Goal: Task Accomplishment & Management: Complete application form

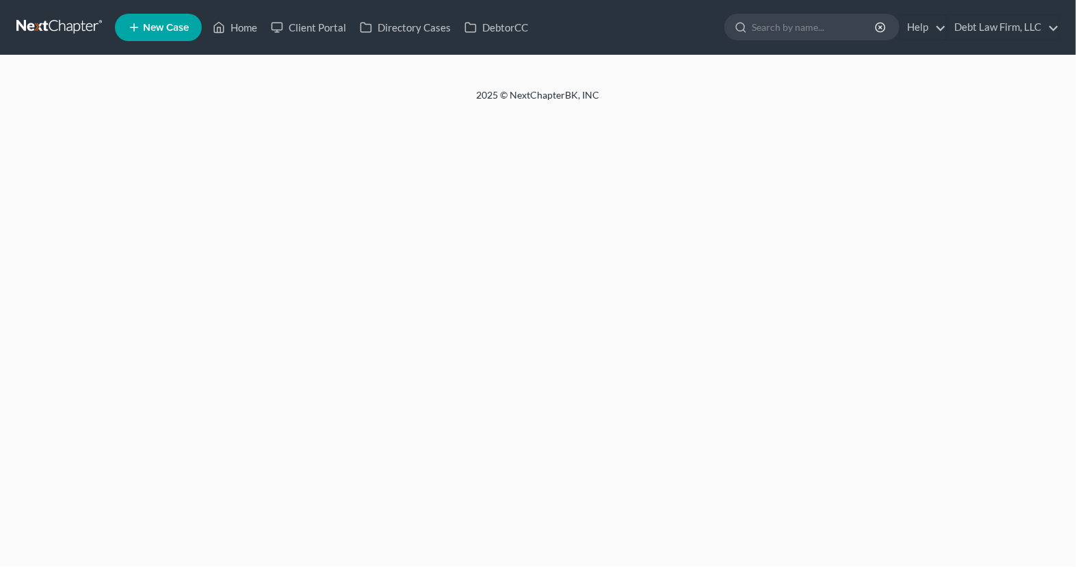
select select "4"
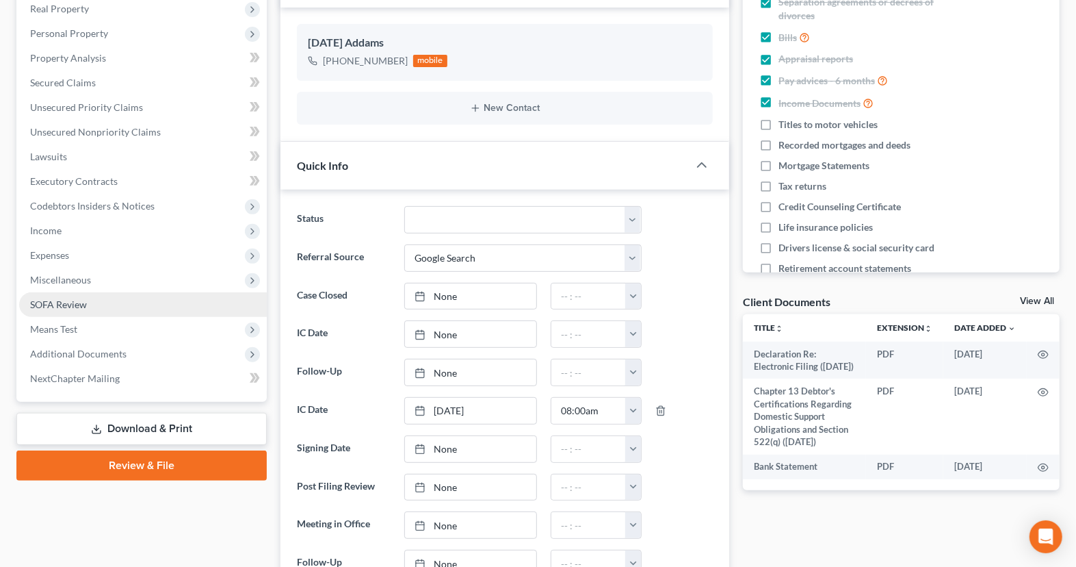
scroll to position [221, 0]
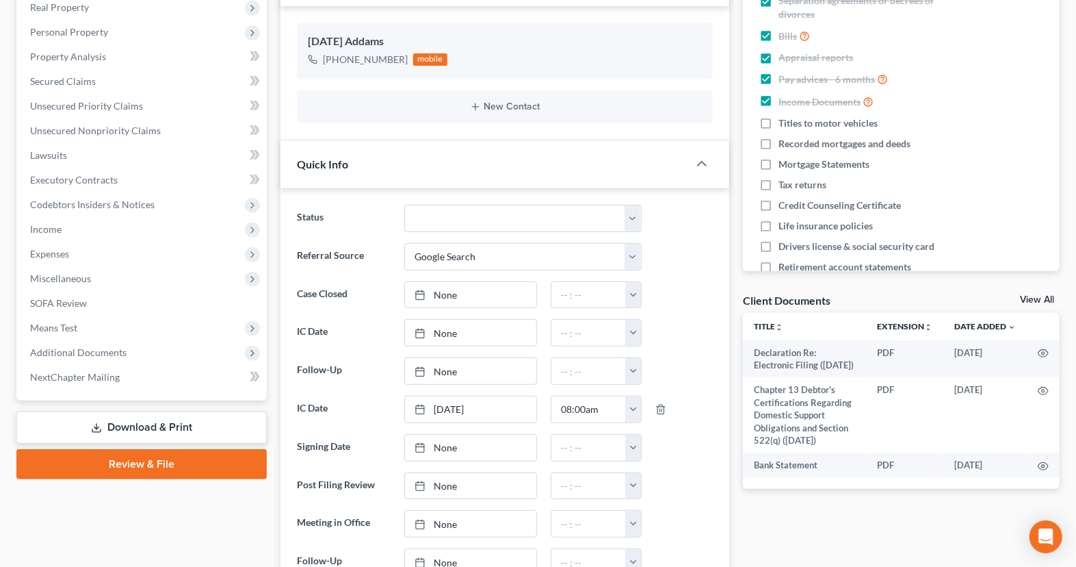
click at [194, 461] on link "Review & File" at bounding box center [141, 464] width 250 height 30
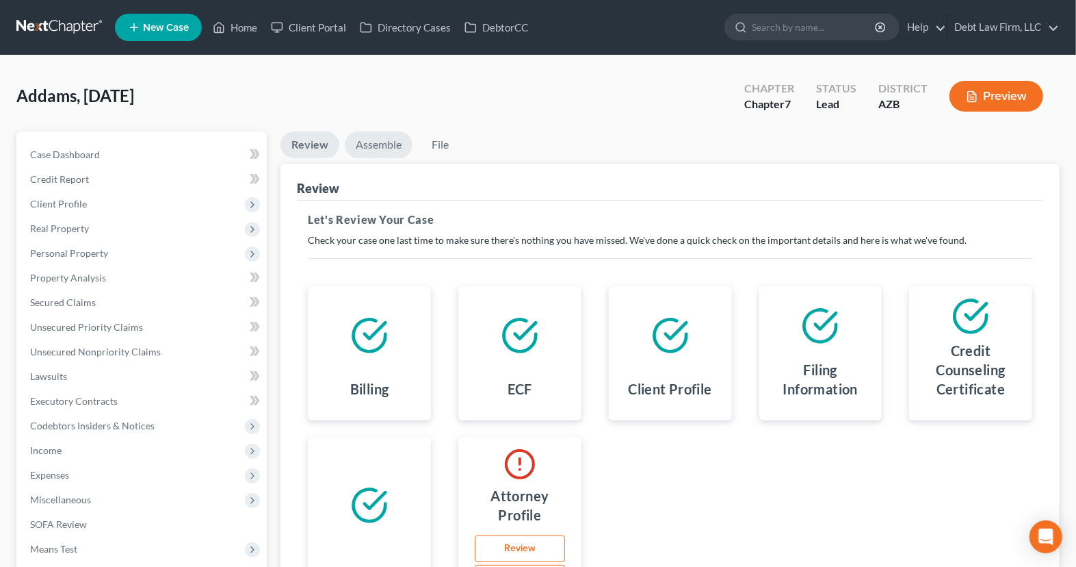
click at [363, 146] on link "Assemble" at bounding box center [379, 144] width 68 height 27
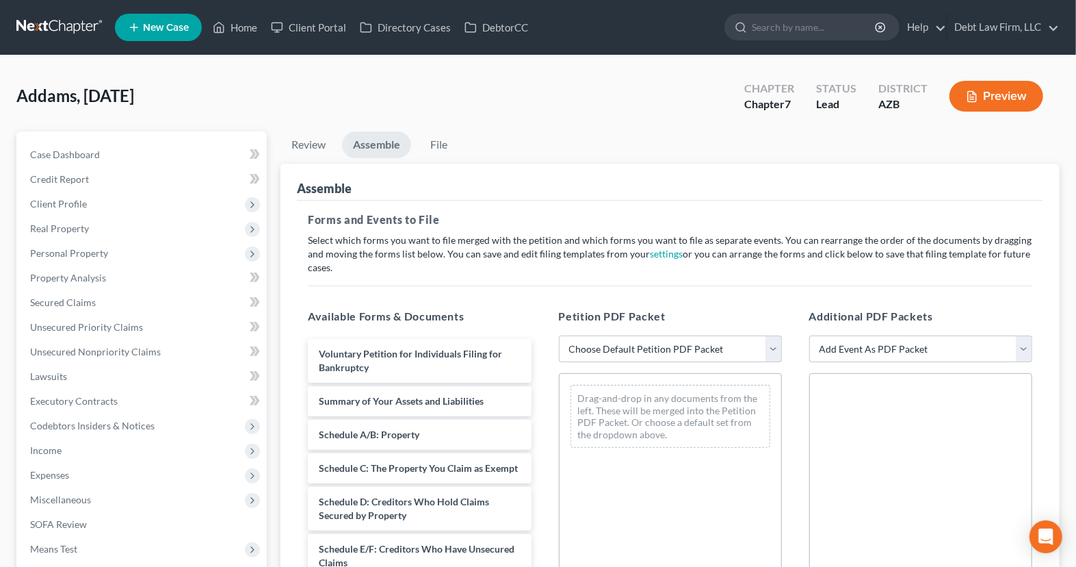
click at [673, 363] on div "Petition PDF Packet Choose Default Petition PDF Packet Complete Bankruptcy Peti…" at bounding box center [670, 529] width 250 height 464
click at [673, 354] on select "Choose Default Petition PDF Packet Complete Bankruptcy Petition (all forms and …" at bounding box center [670, 348] width 223 height 27
select select "0"
click at [559, 335] on select "Choose Default Petition PDF Packet Complete Bankruptcy Petition (all forms and …" at bounding box center [670, 348] width 223 height 27
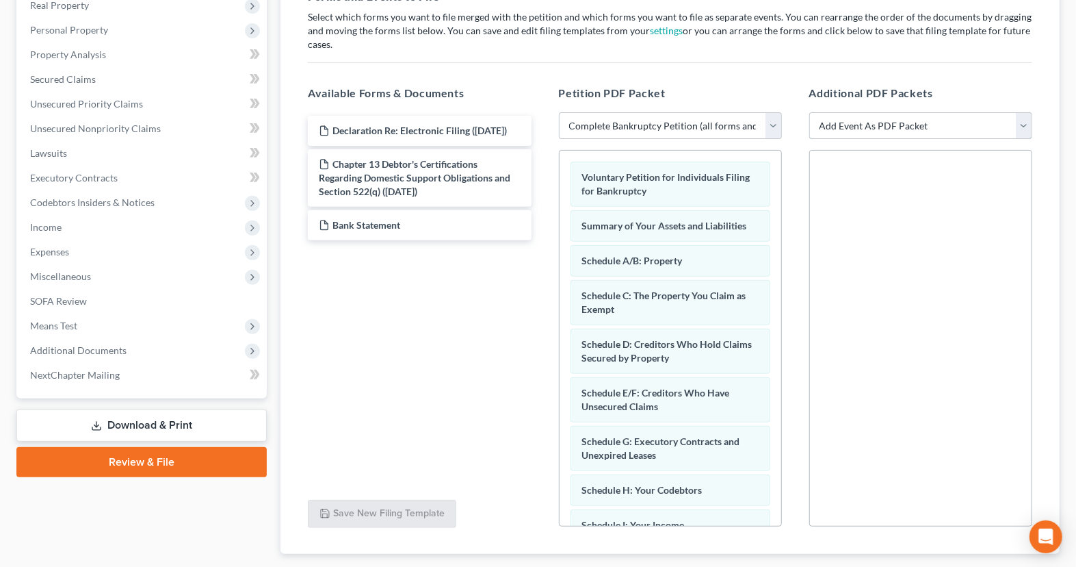
click at [851, 124] on select "Add Event As PDF Packet Amendment to Mailing List (32.00 fee) Amendment to Peti…" at bounding box center [920, 125] width 223 height 27
select select "8"
click at [809, 112] on select "Add Event As PDF Packet Amendment to Mailing List (32.00 fee) Amendment to Peti…" at bounding box center [920, 125] width 223 height 27
select select
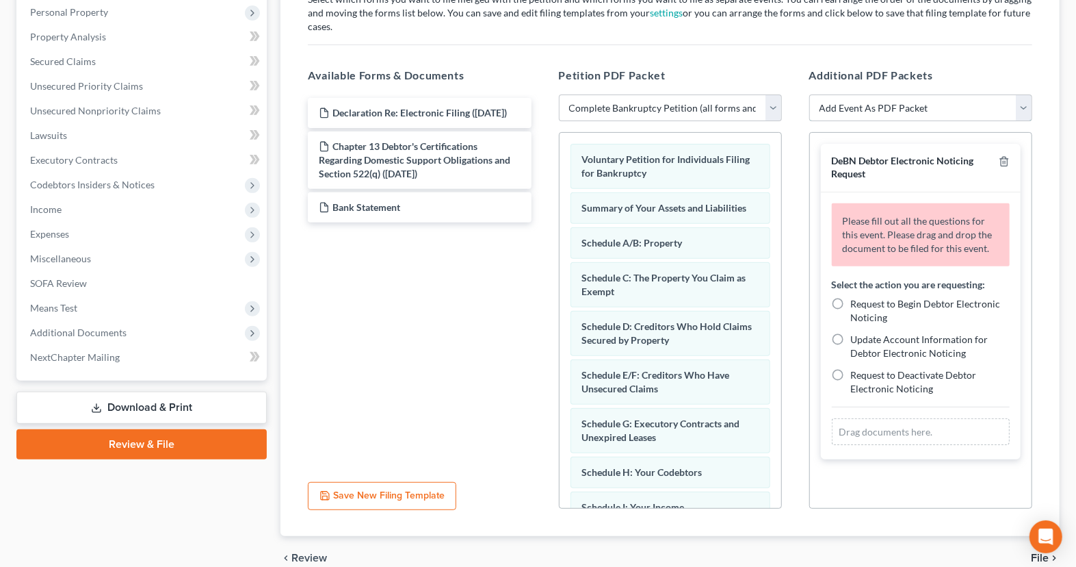
scroll to position [244, 0]
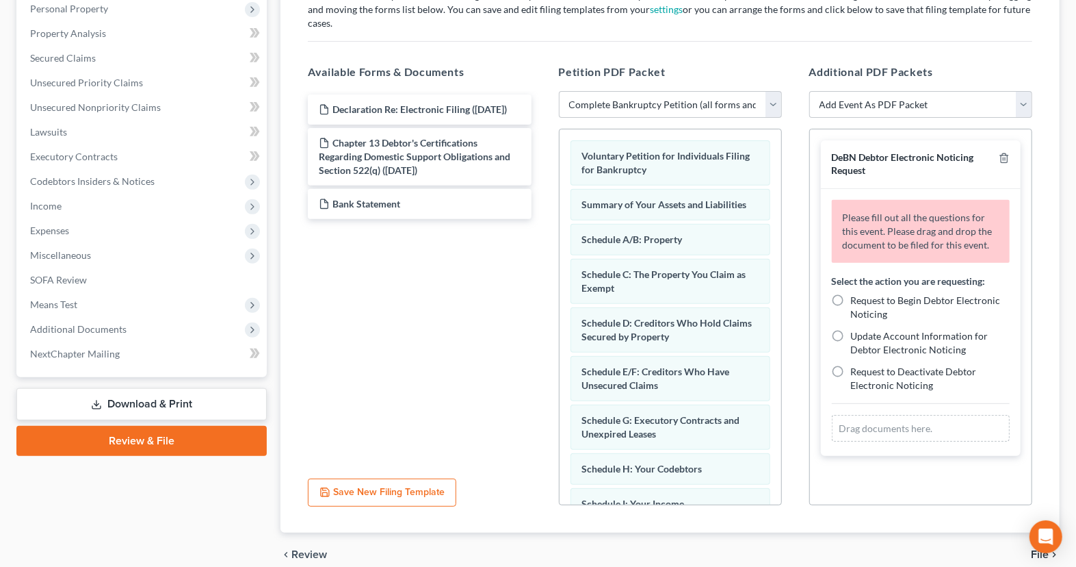
click at [948, 308] on label "Request to Begin Debtor Electronic Noticing" at bounding box center [930, 307] width 159 height 27
click at [866, 302] on input "Request to Begin Debtor Electronic Noticing" at bounding box center [861, 298] width 9 height 9
radio input "true"
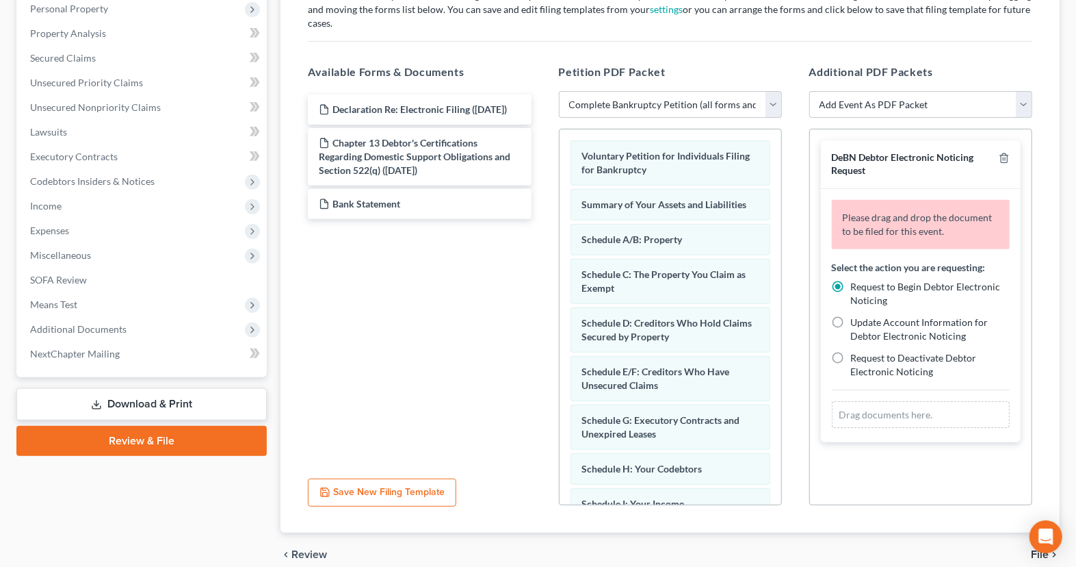
click at [922, 323] on span "Update Account Information for Debtor Electronic Noticing" at bounding box center [920, 328] width 138 height 25
click at [866, 323] on input "Update Account Information for Debtor Electronic Noticing" at bounding box center [861, 319] width 9 height 9
radio input "true"
click at [851, 283] on label "Request to Begin Debtor Electronic Noticing" at bounding box center [930, 293] width 159 height 27
click at [857, 283] on input "Request to Begin Debtor Electronic Noticing" at bounding box center [861, 284] width 9 height 9
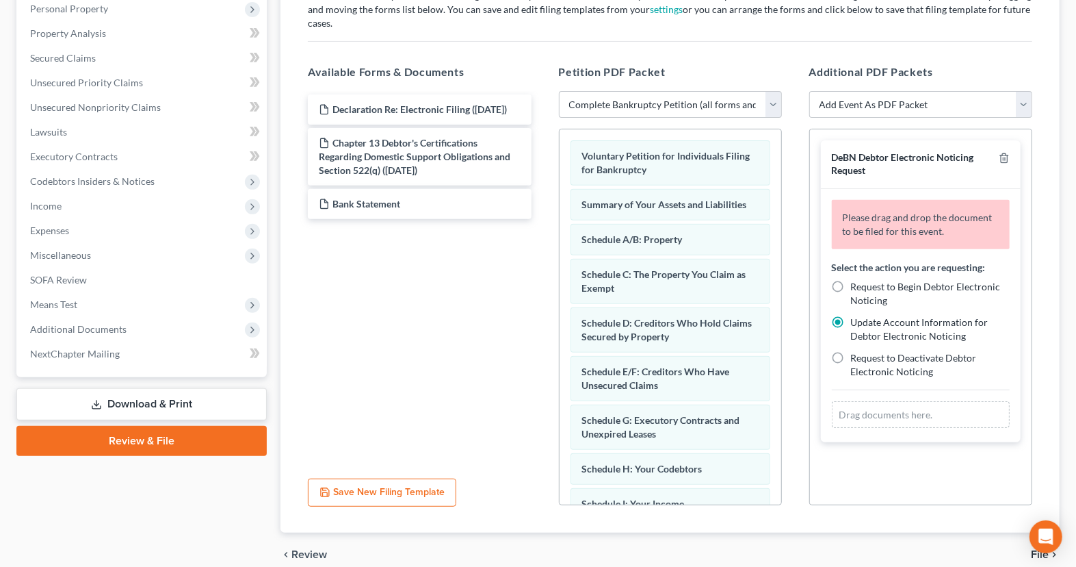
radio input "true"
radio input "false"
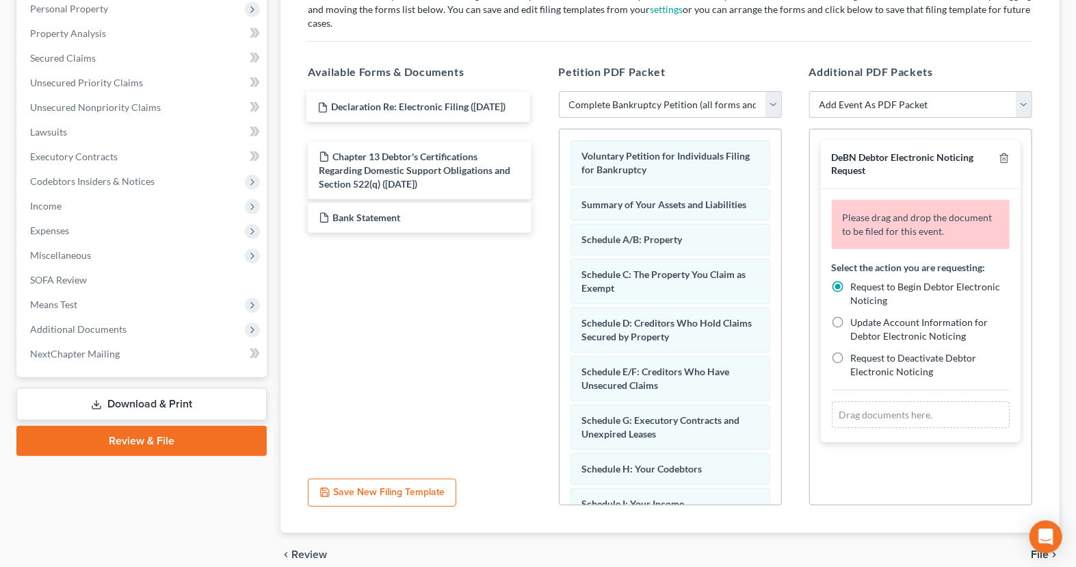
click at [421, 109] on div "Declaration Re: Electronic Filing ([DATE]) Declaration Re: Electronic Filing ([…" at bounding box center [419, 163] width 245 height 138
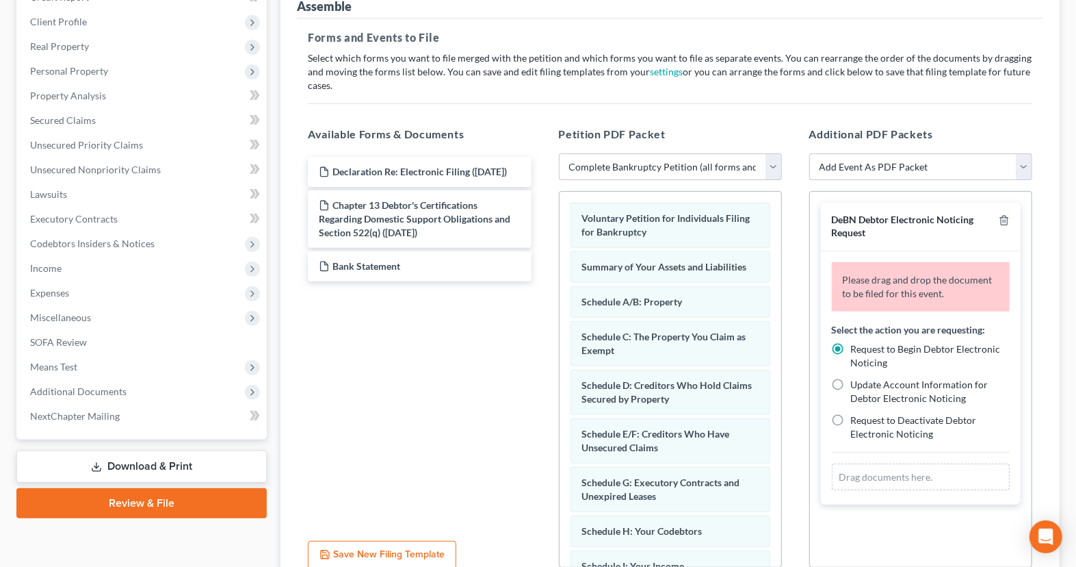
scroll to position [183, 0]
click at [190, 391] on span "Additional Documents" at bounding box center [143, 390] width 248 height 25
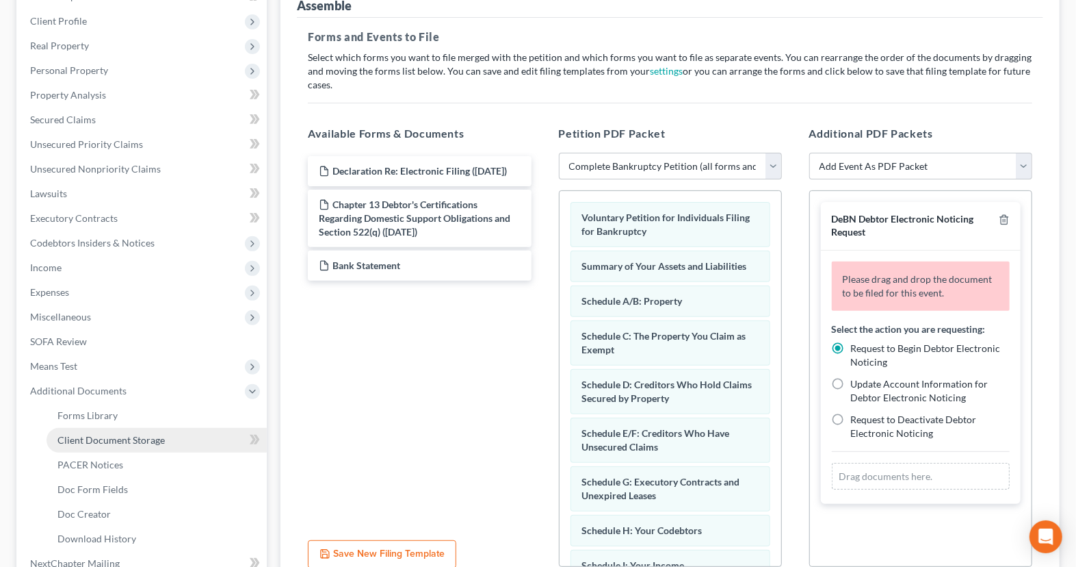
click at [223, 438] on link "Client Document Storage" at bounding box center [157, 440] width 220 height 25
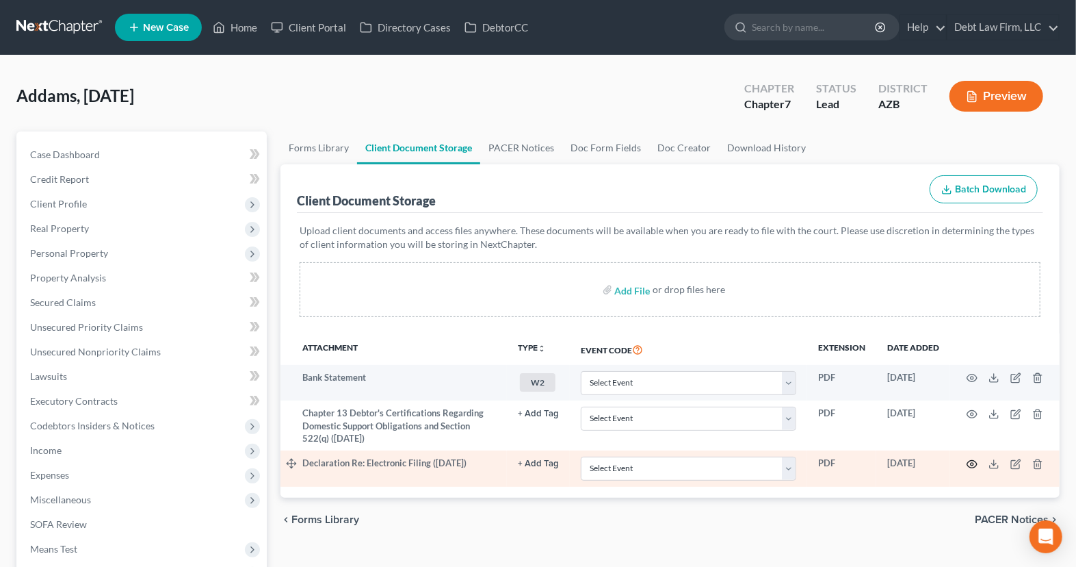
click at [972, 463] on circle "button" at bounding box center [972, 464] width 3 height 3
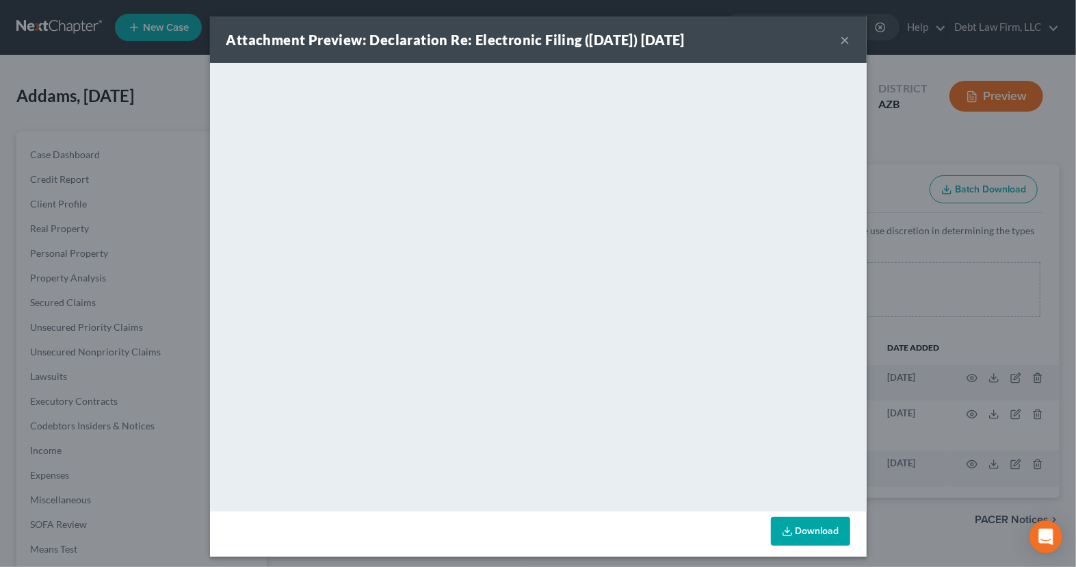
click at [845, 41] on button "×" at bounding box center [846, 39] width 10 height 16
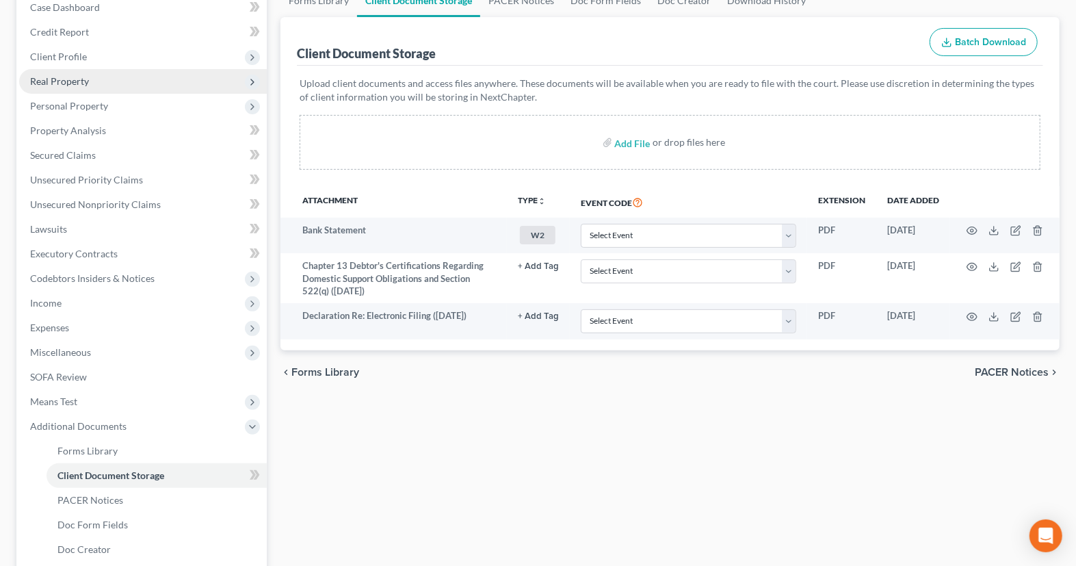
scroll to position [219, 0]
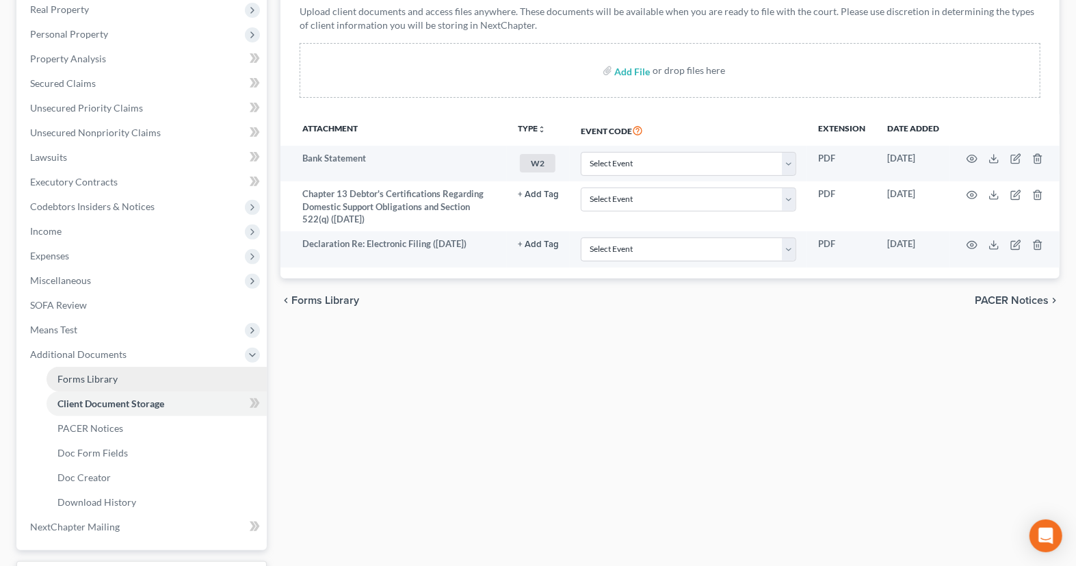
click at [177, 375] on link "Forms Library" at bounding box center [157, 379] width 220 height 25
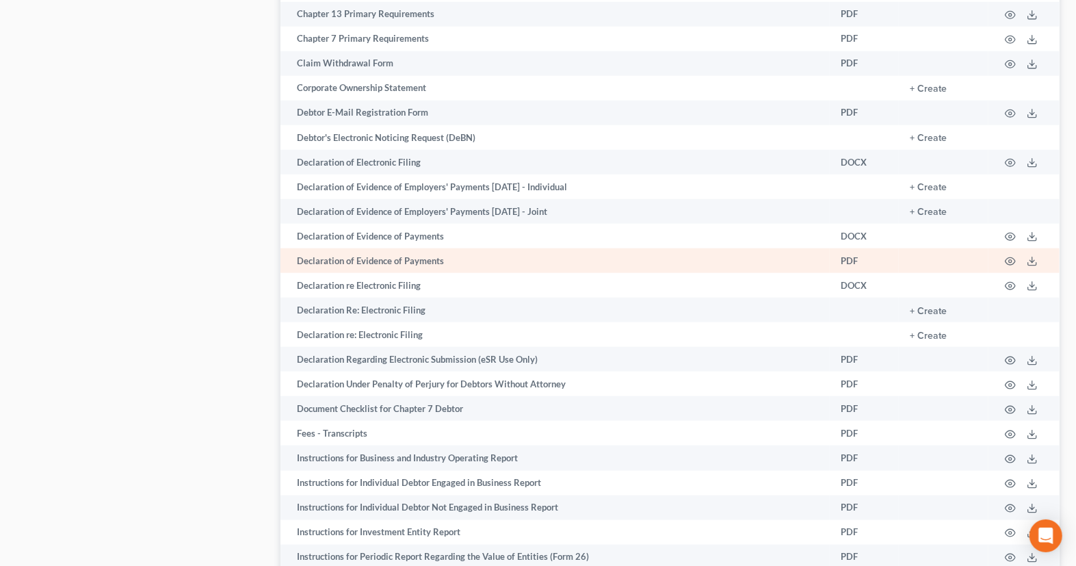
scroll to position [871, 0]
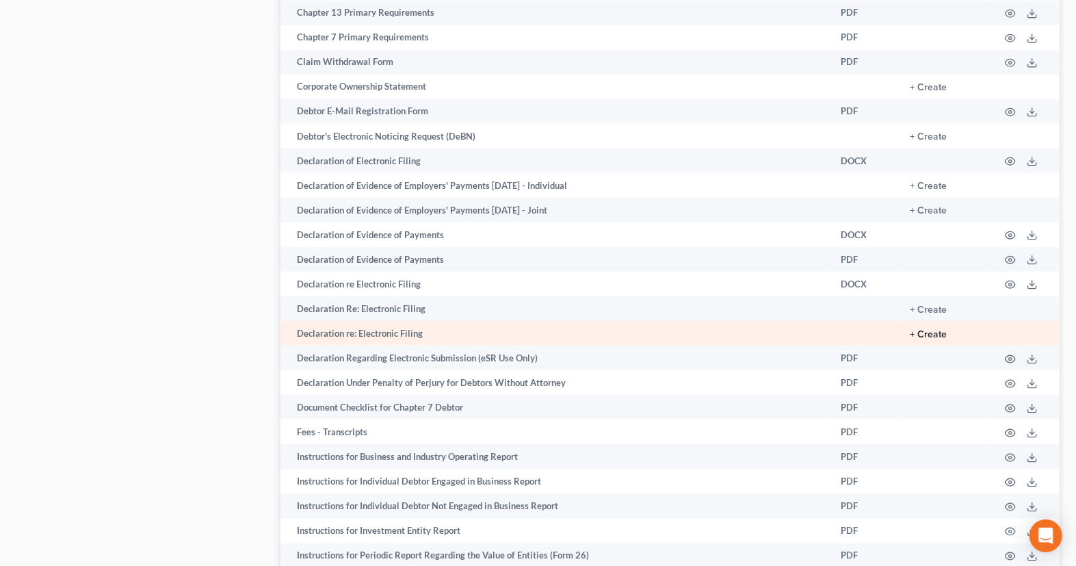
click at [926, 339] on button "+ Create" at bounding box center [928, 335] width 37 height 10
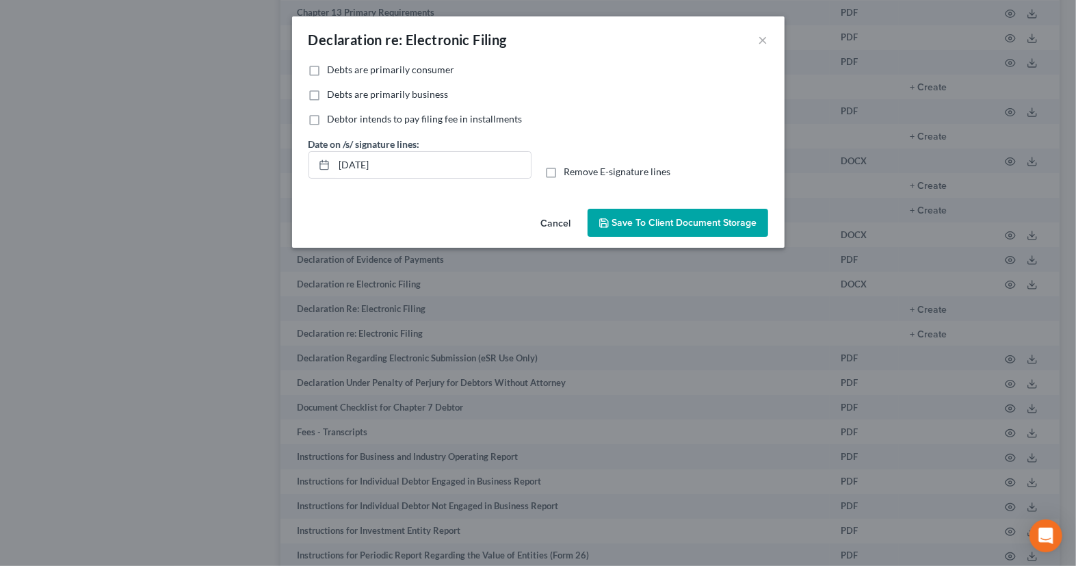
click at [432, 69] on span "Debts are primarily consumer" at bounding box center [391, 70] width 127 height 12
click at [342, 69] on input "Debts are primarily consumer" at bounding box center [337, 67] width 9 height 9
checkbox input "true"
click at [636, 230] on button "Save to Client Document Storage" at bounding box center [678, 223] width 181 height 29
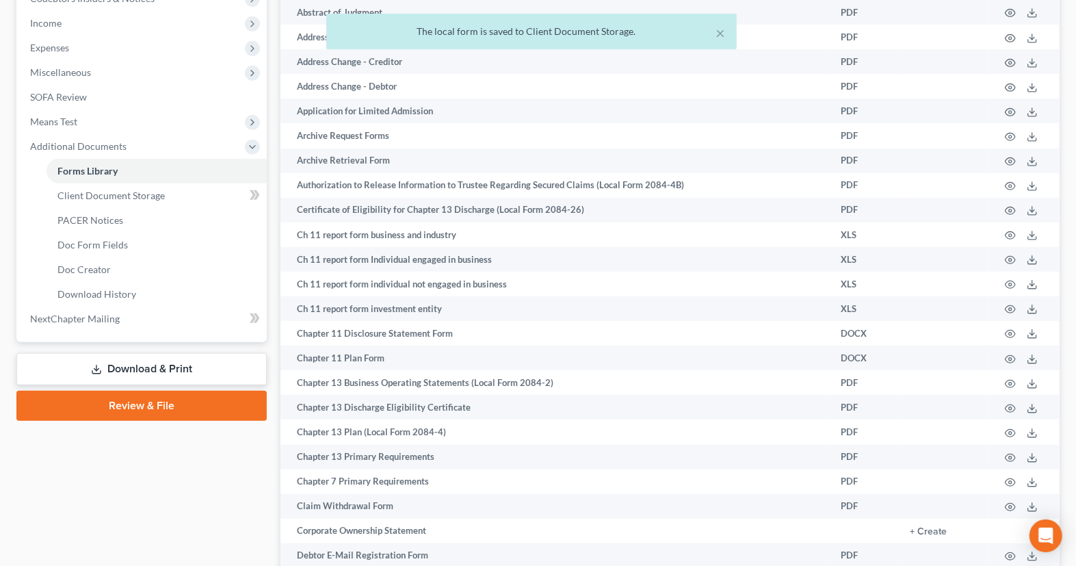
scroll to position [90, 0]
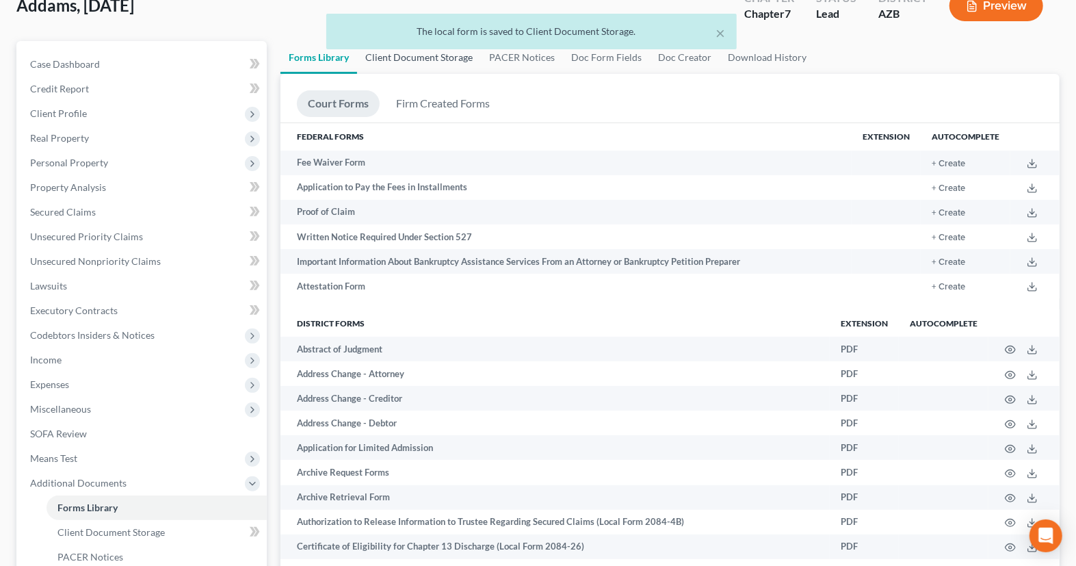
click at [389, 61] on link "Client Document Storage" at bounding box center [419, 57] width 124 height 33
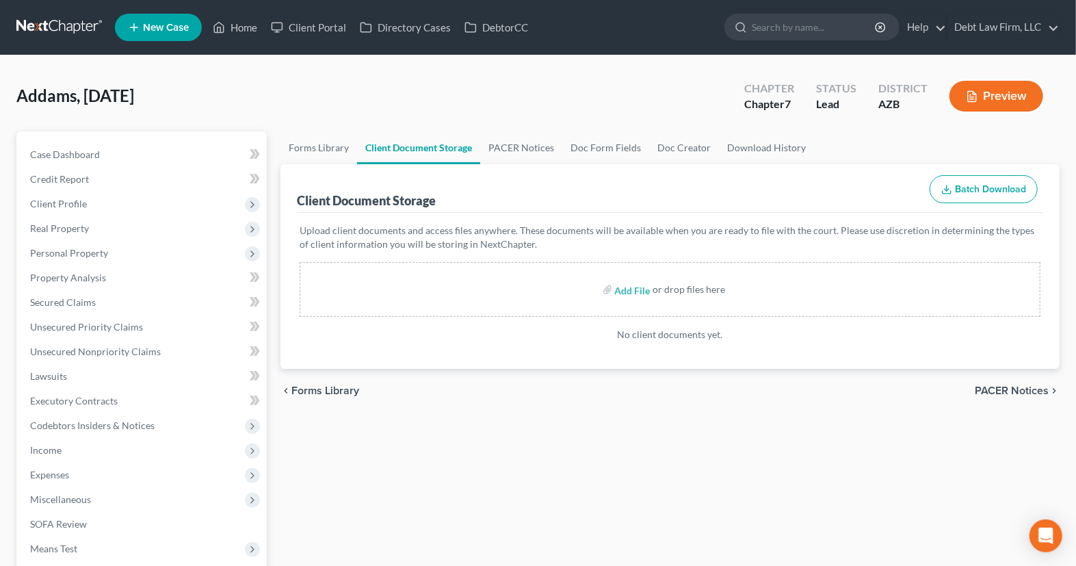
click at [391, 139] on link "Client Document Storage" at bounding box center [418, 147] width 123 height 33
click at [506, 156] on link "PACER Notices" at bounding box center [521, 147] width 82 height 33
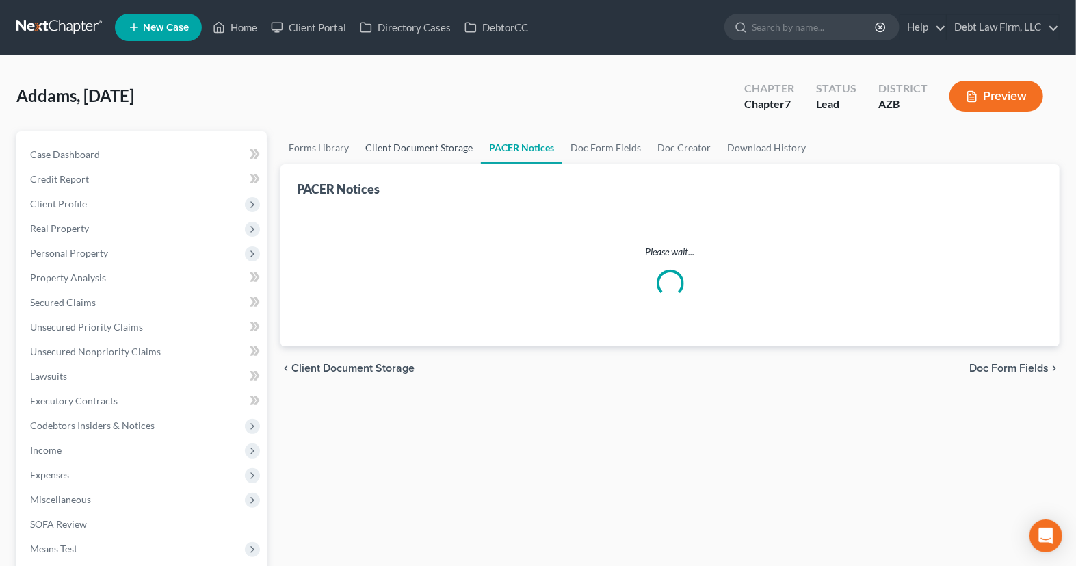
click at [414, 155] on link "Client Document Storage" at bounding box center [419, 147] width 124 height 33
